Goal: Find specific page/section: Find specific page/section

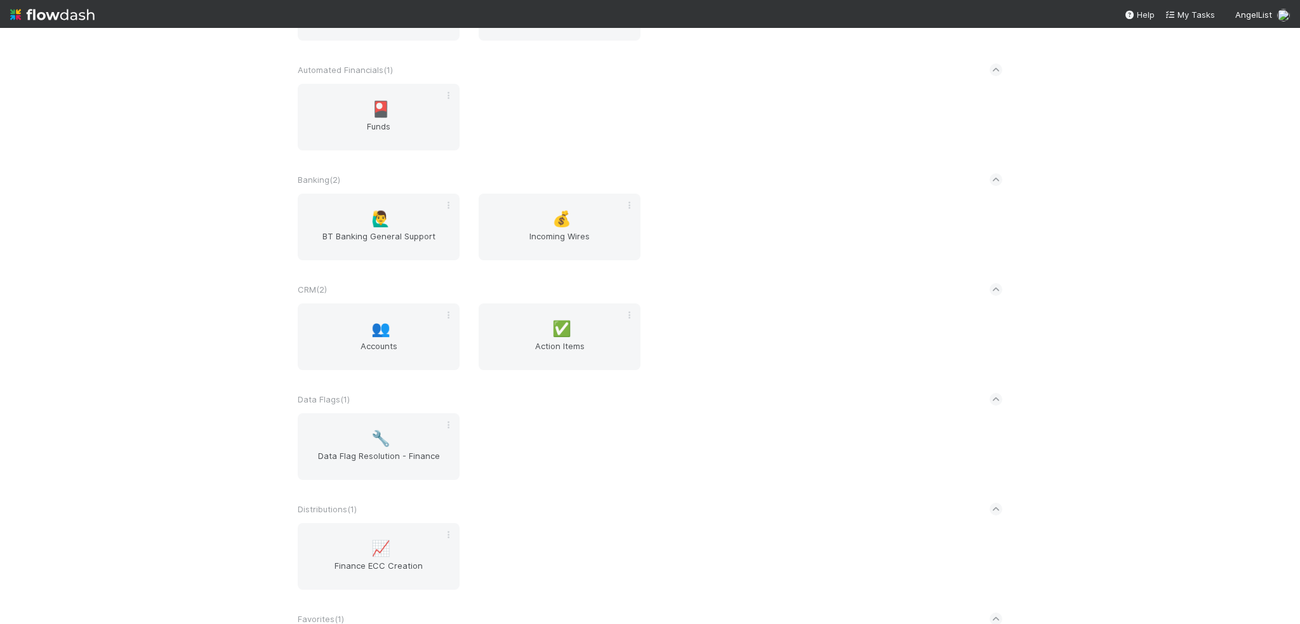
scroll to position [635, 0]
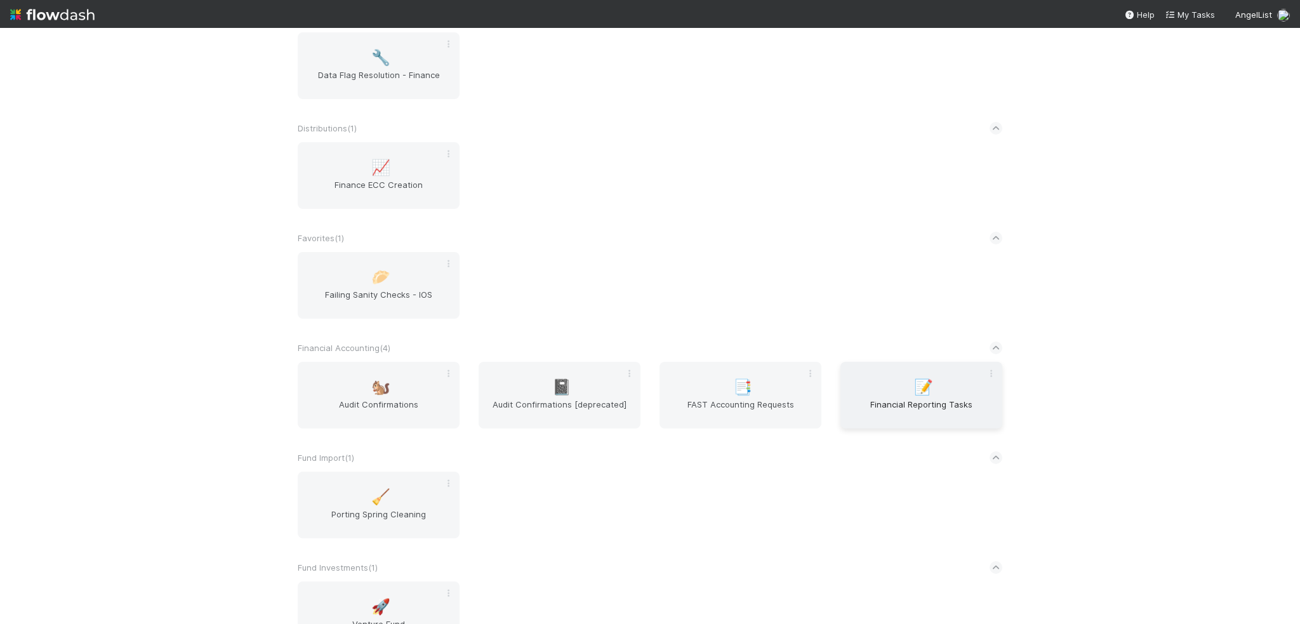
click at [904, 401] on span "Financial Reporting Tasks" at bounding box center [922, 410] width 152 height 25
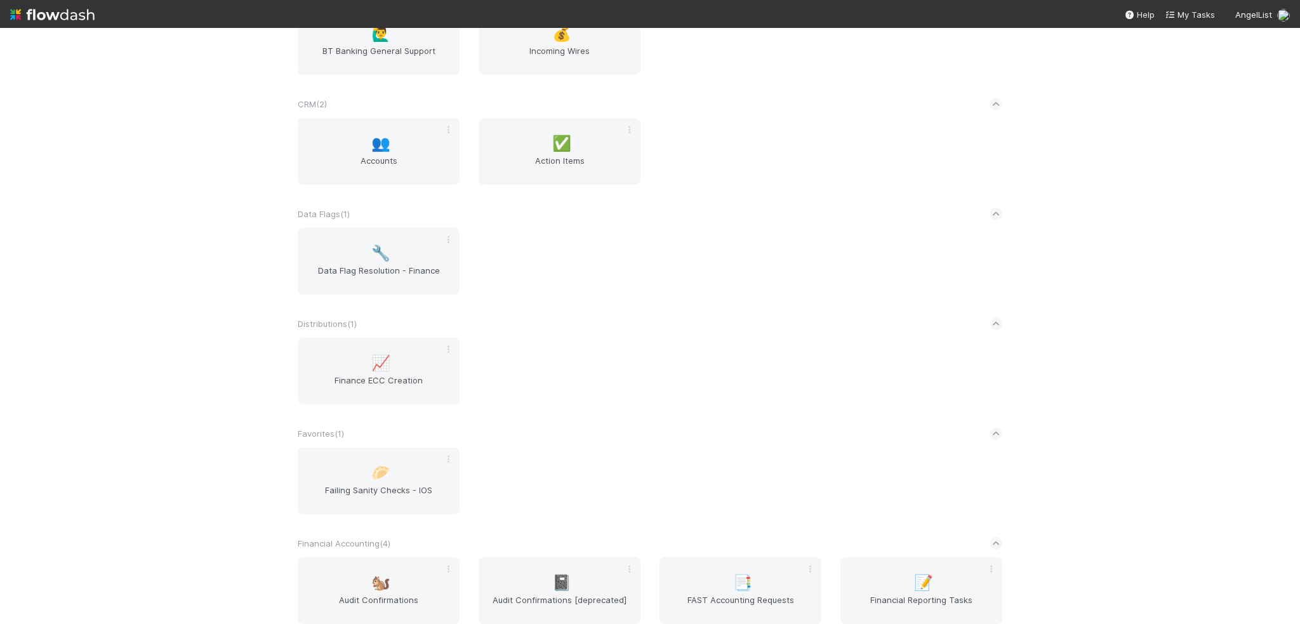
scroll to position [444, 0]
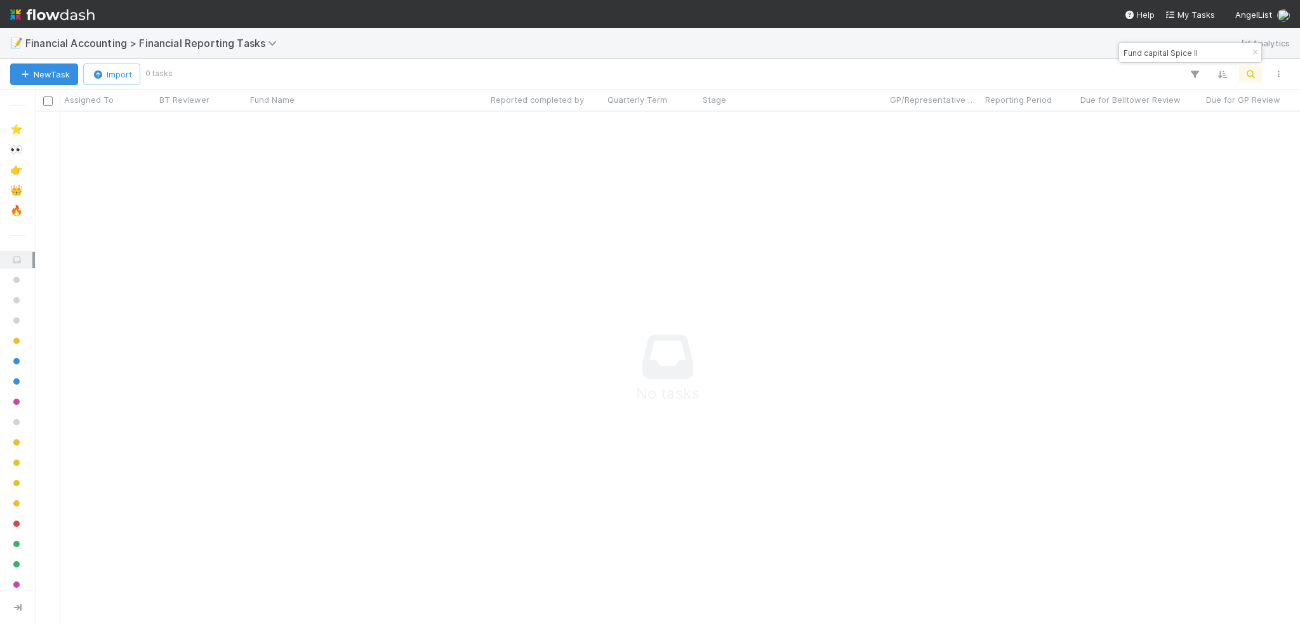
click at [84, 20] on img at bounding box center [52, 15] width 84 height 22
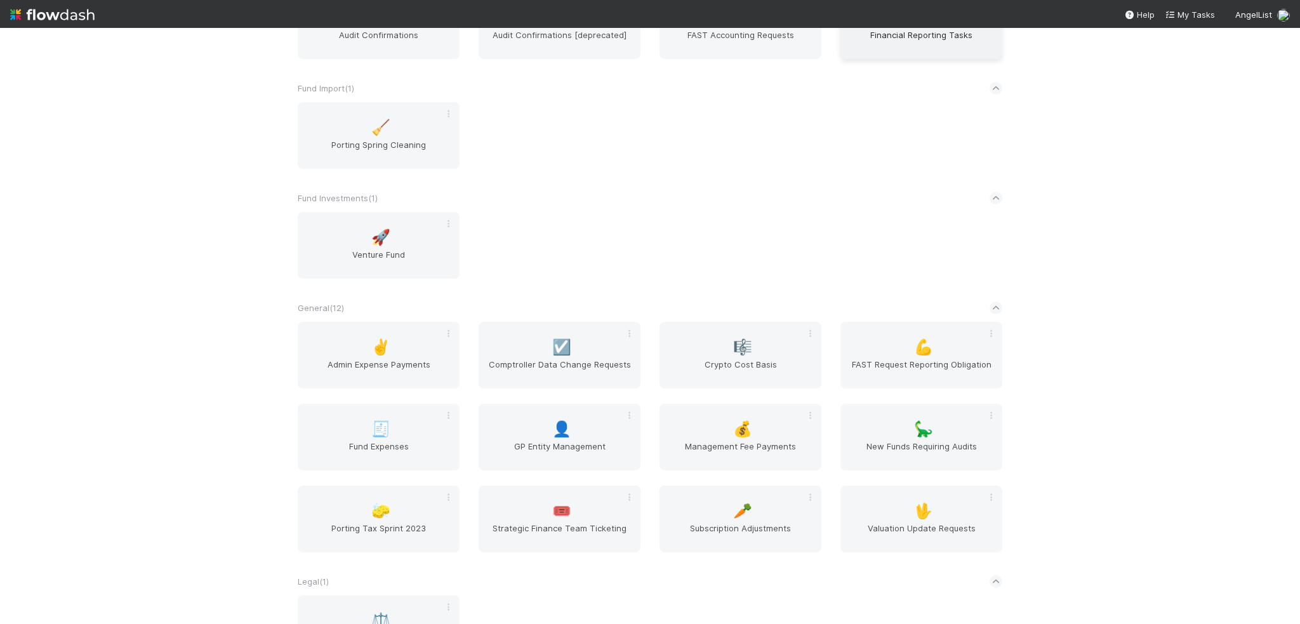
scroll to position [1016, 0]
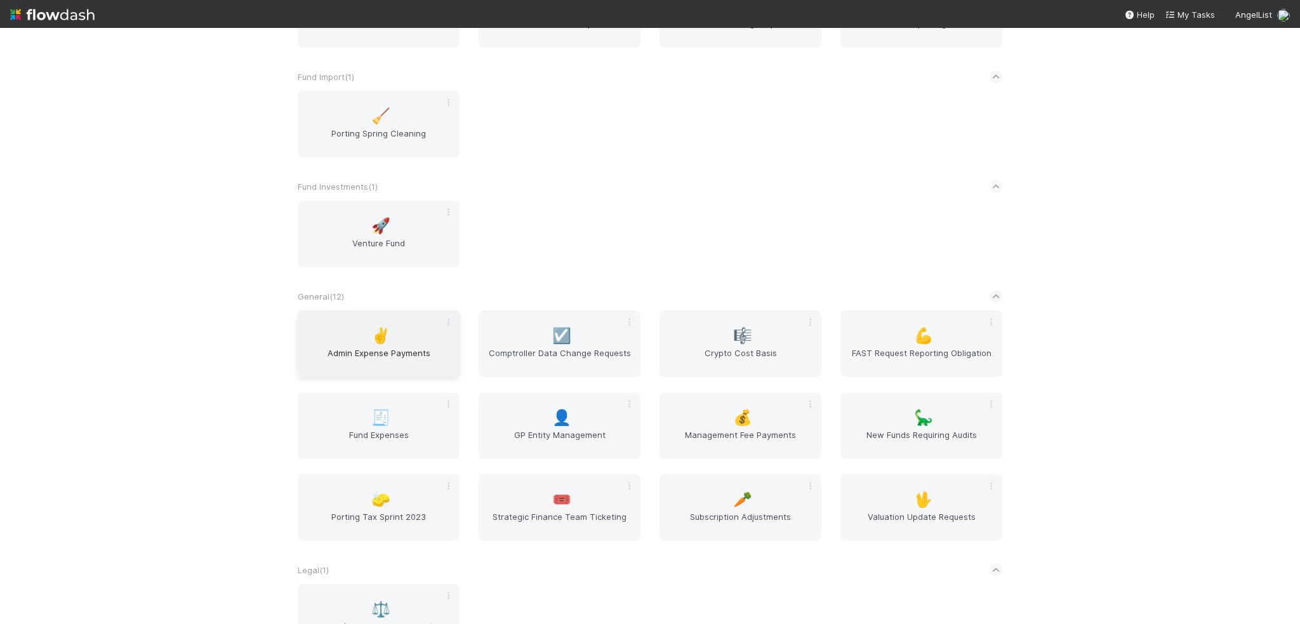
click at [320, 347] on div "✌️ Admin Expense Payments" at bounding box center [379, 343] width 162 height 67
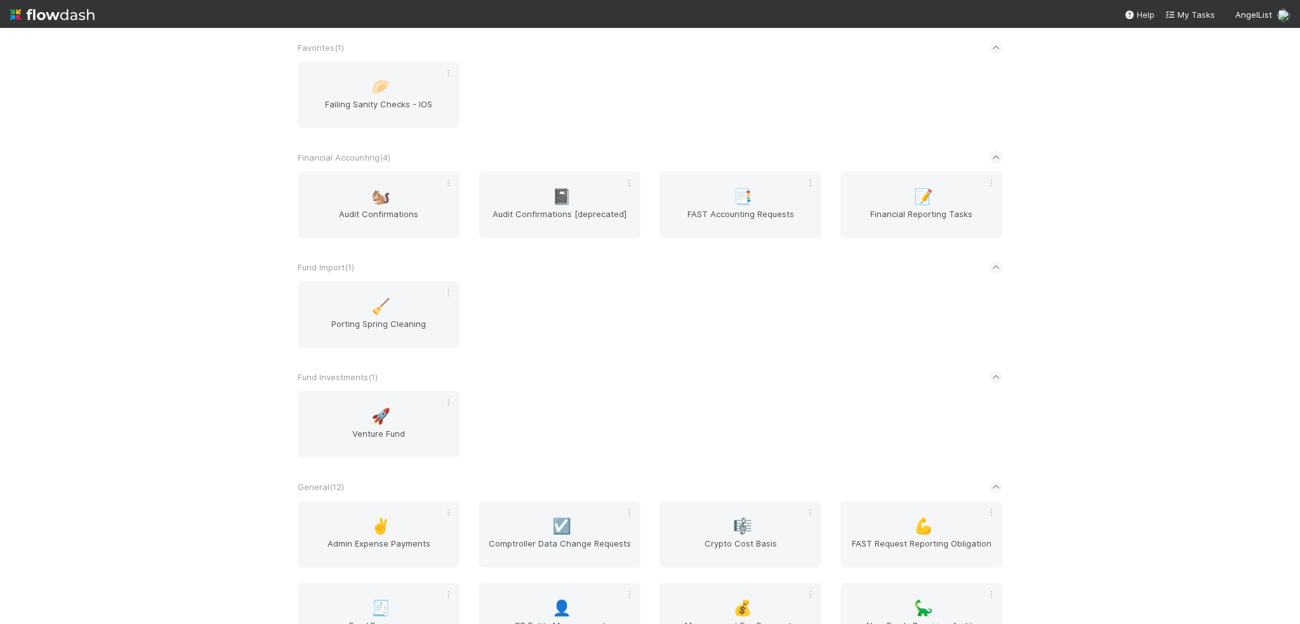
scroll to position [1206, 0]
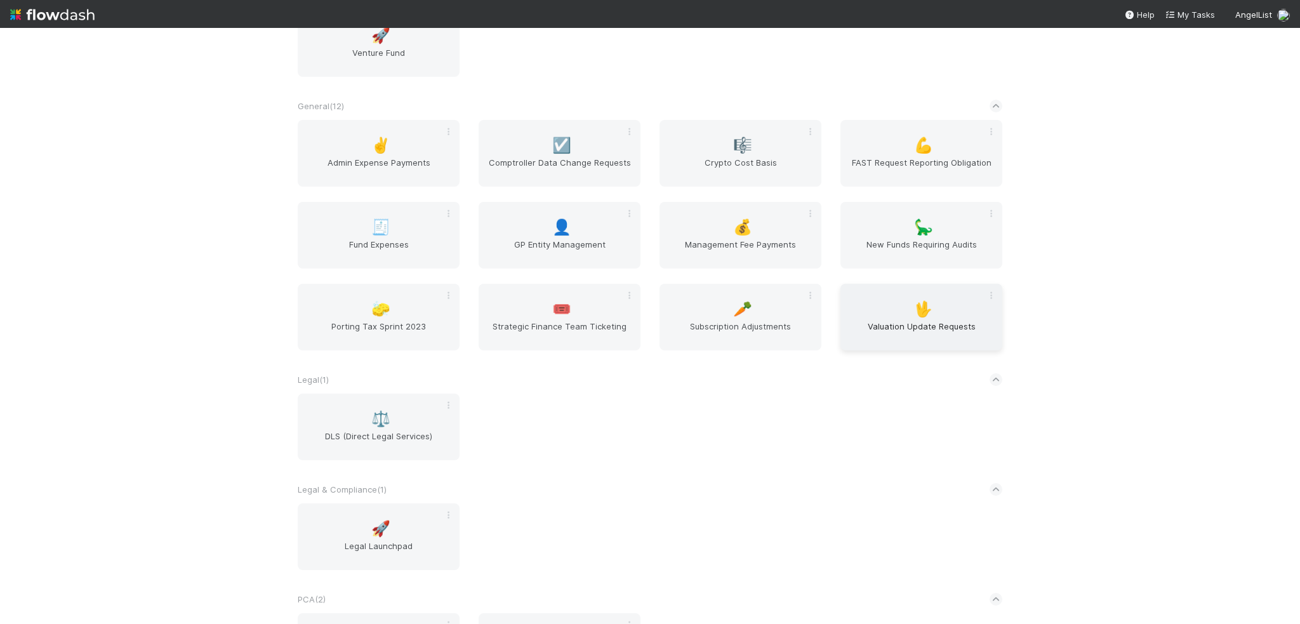
click at [932, 324] on span "Valuation Update Requests" at bounding box center [922, 332] width 152 height 25
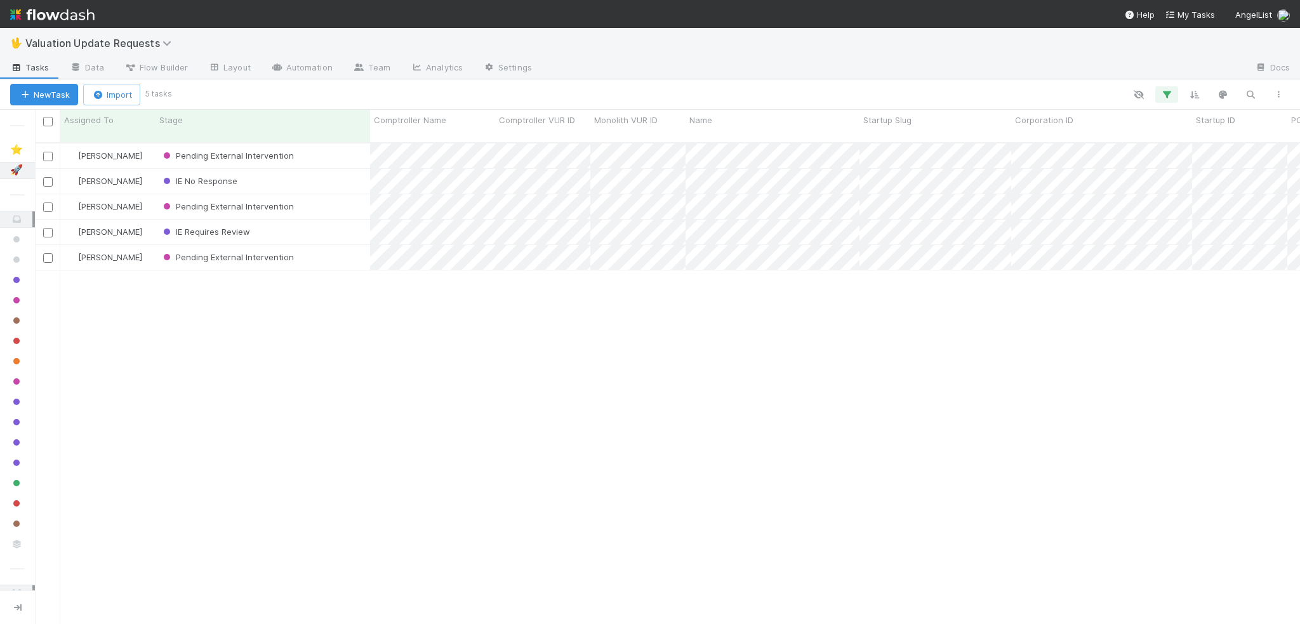
scroll to position [483, 1256]
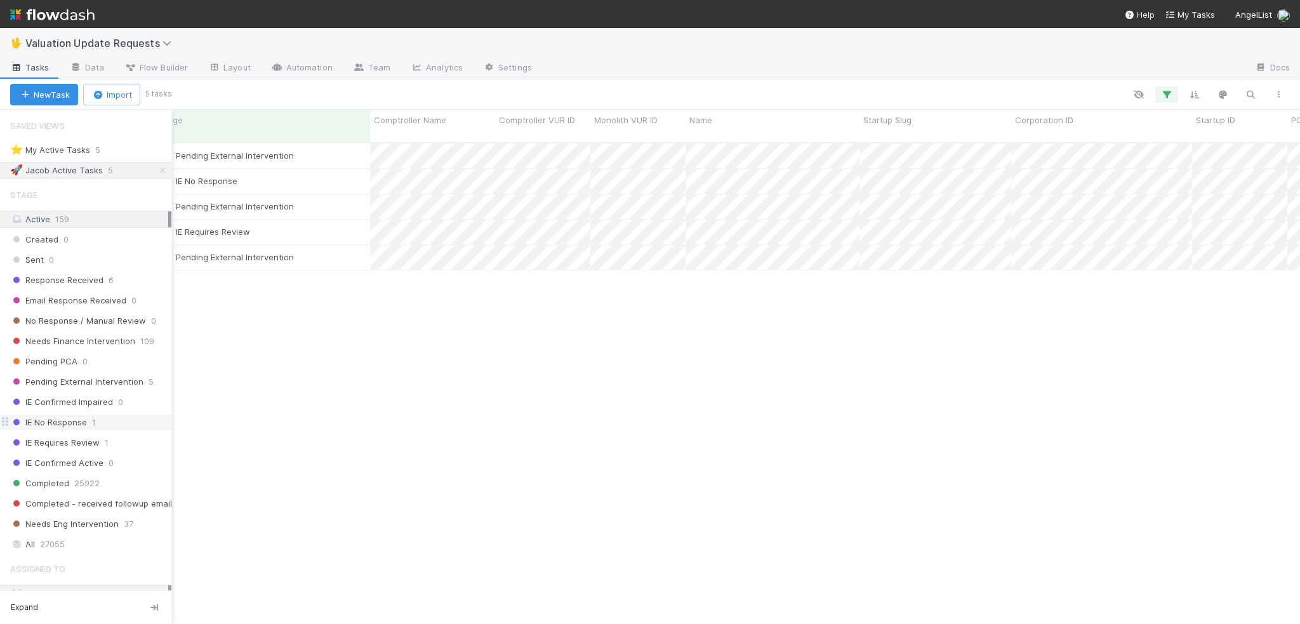
click at [41, 418] on span "IE No Response" at bounding box center [48, 423] width 77 height 16
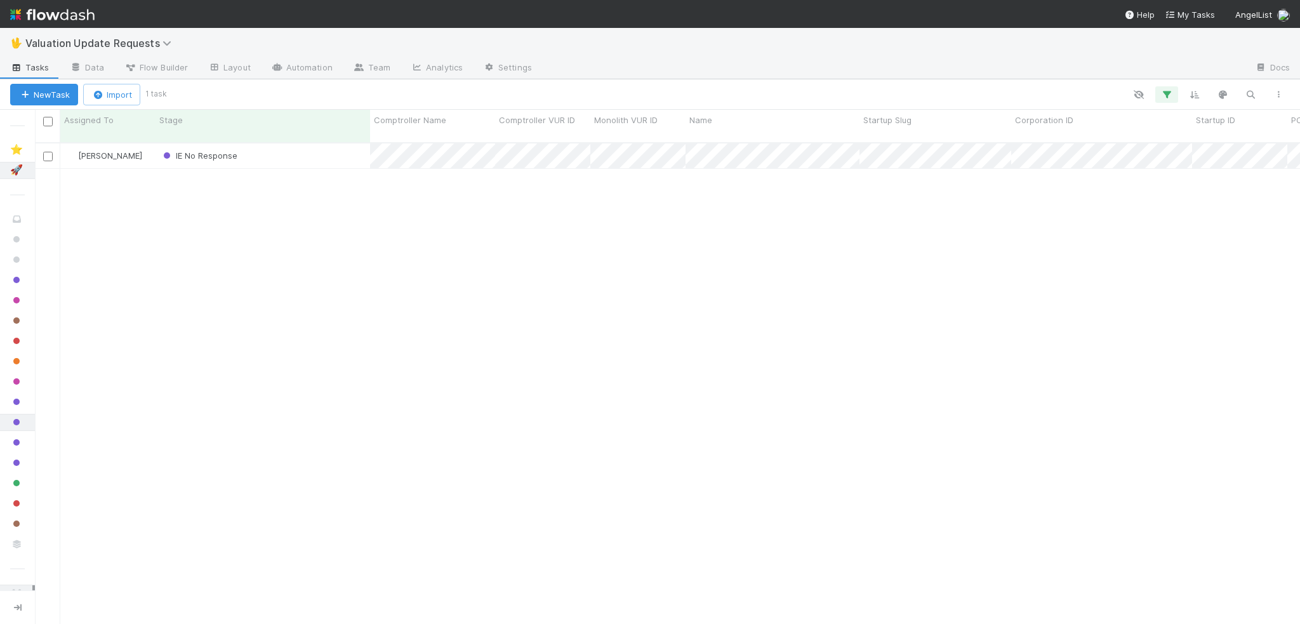
scroll to position [483, 1256]
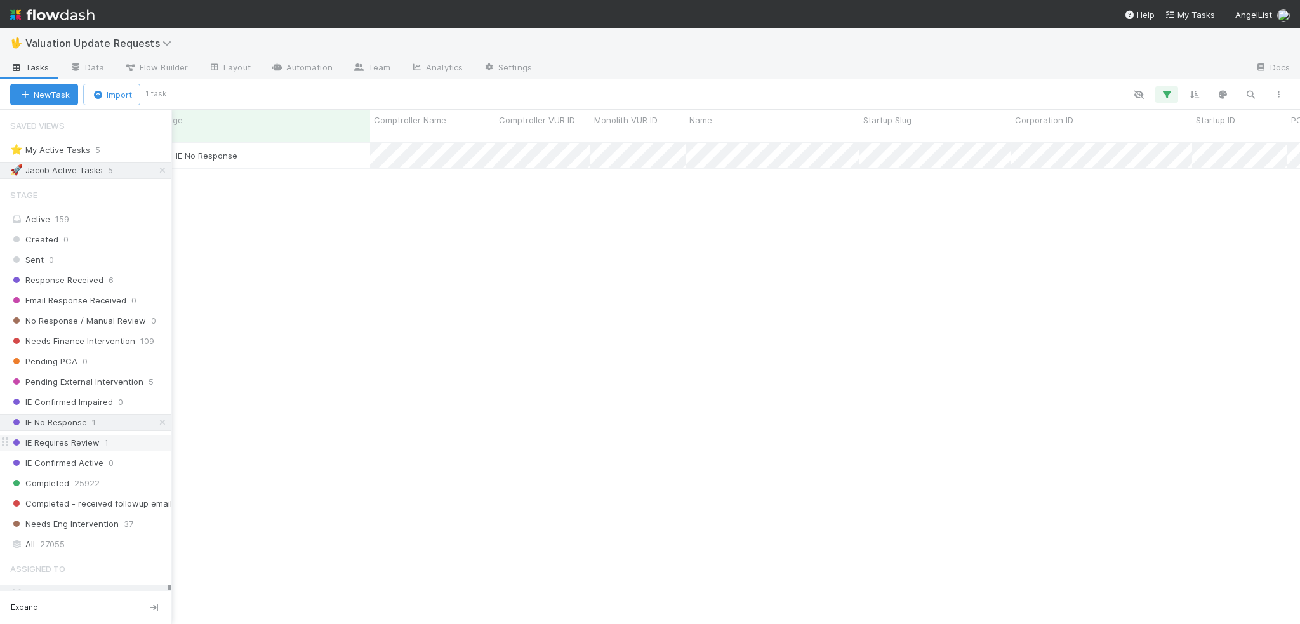
click at [46, 436] on span "IE Requires Review" at bounding box center [55, 443] width 90 height 16
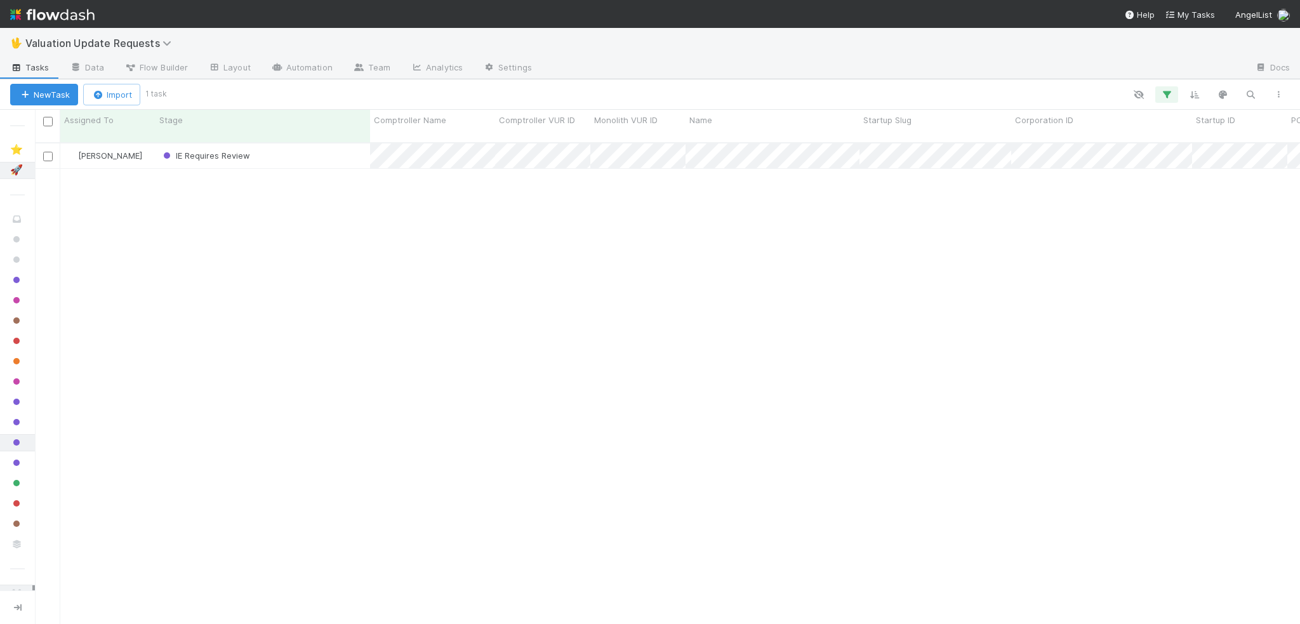
scroll to position [483, 1256]
